Goal: Information Seeking & Learning: Learn about a topic

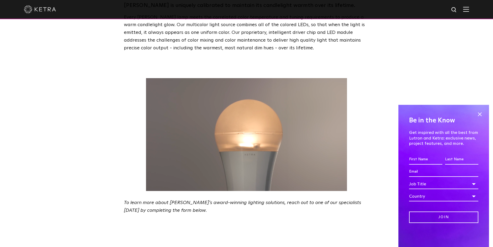
scroll to position [868, 0]
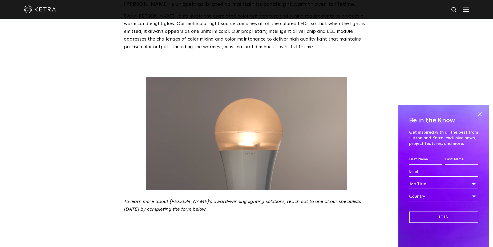
click at [43, 10] on img at bounding box center [40, 9] width 32 height 8
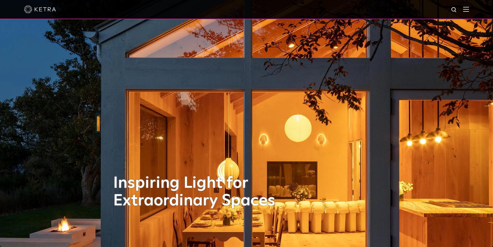
click at [469, 11] on img at bounding box center [466, 9] width 6 height 5
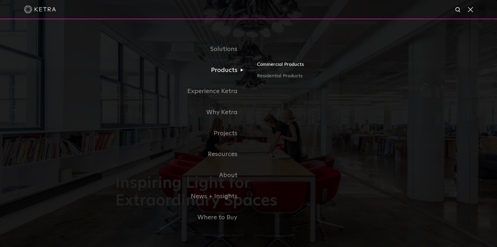
click at [275, 66] on link "Commercial Products" at bounding box center [319, 67] width 125 height 12
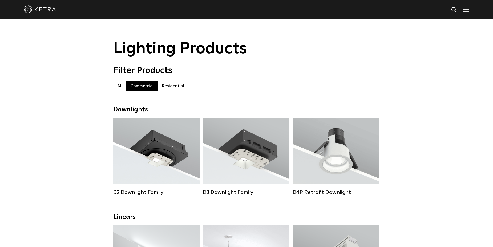
click at [172, 88] on label "Residential" at bounding box center [173, 86] width 30 height 10
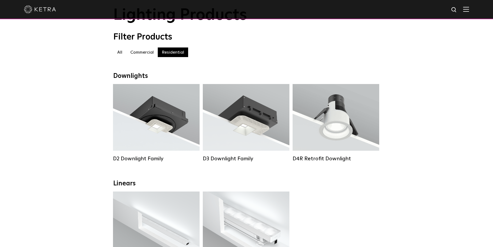
scroll to position [33, 0]
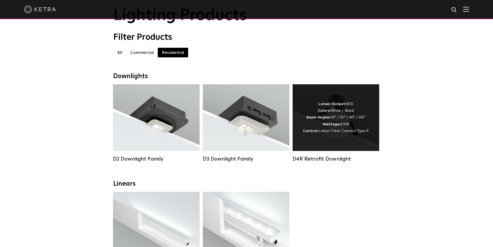
click at [316, 138] on div "Lumen Output: 800 Colors: White / Black Beam Angles: 15° / 25° / 40° / 60° Watt…" at bounding box center [336, 117] width 87 height 67
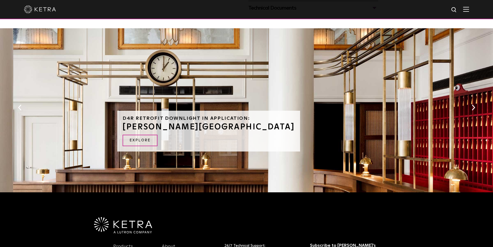
scroll to position [297, 0]
